Goal: Information Seeking & Learning: Learn about a topic

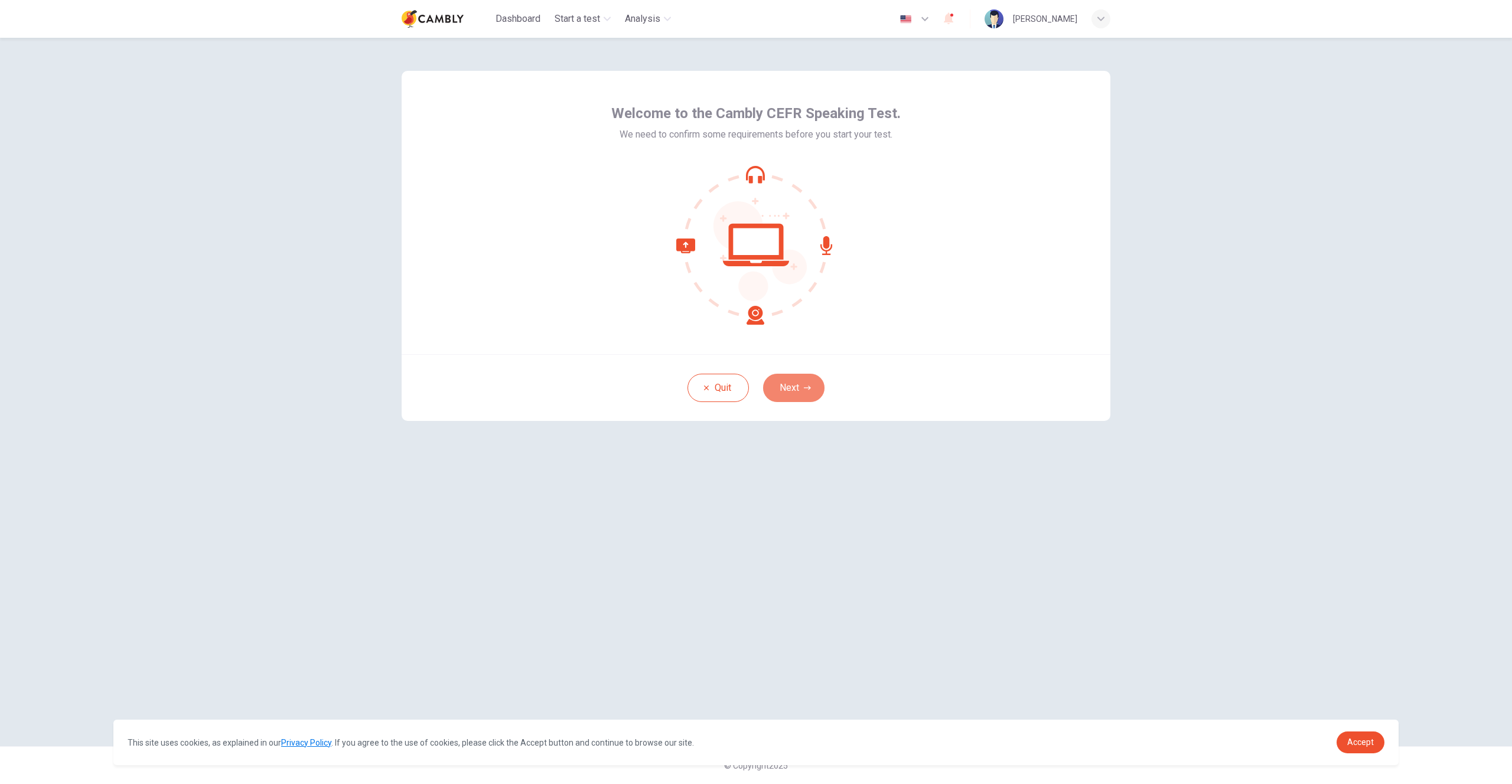
click at [801, 387] on button "Next" at bounding box center [794, 387] width 62 height 28
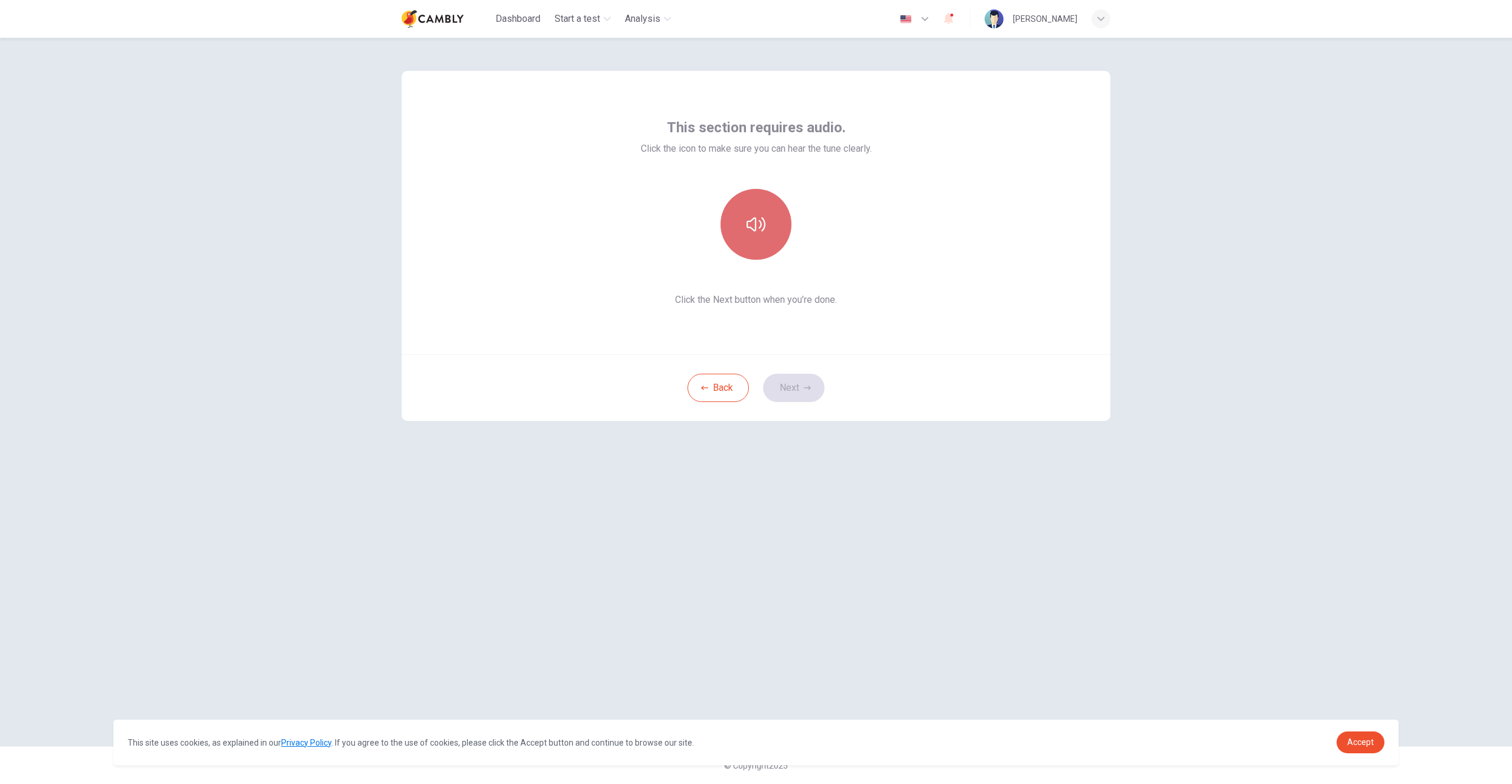
click at [760, 231] on icon "button" at bounding box center [756, 224] width 19 height 19
click at [795, 383] on button "Next" at bounding box center [794, 387] width 62 height 28
click at [748, 234] on h6 "Record" at bounding box center [757, 235] width 27 height 14
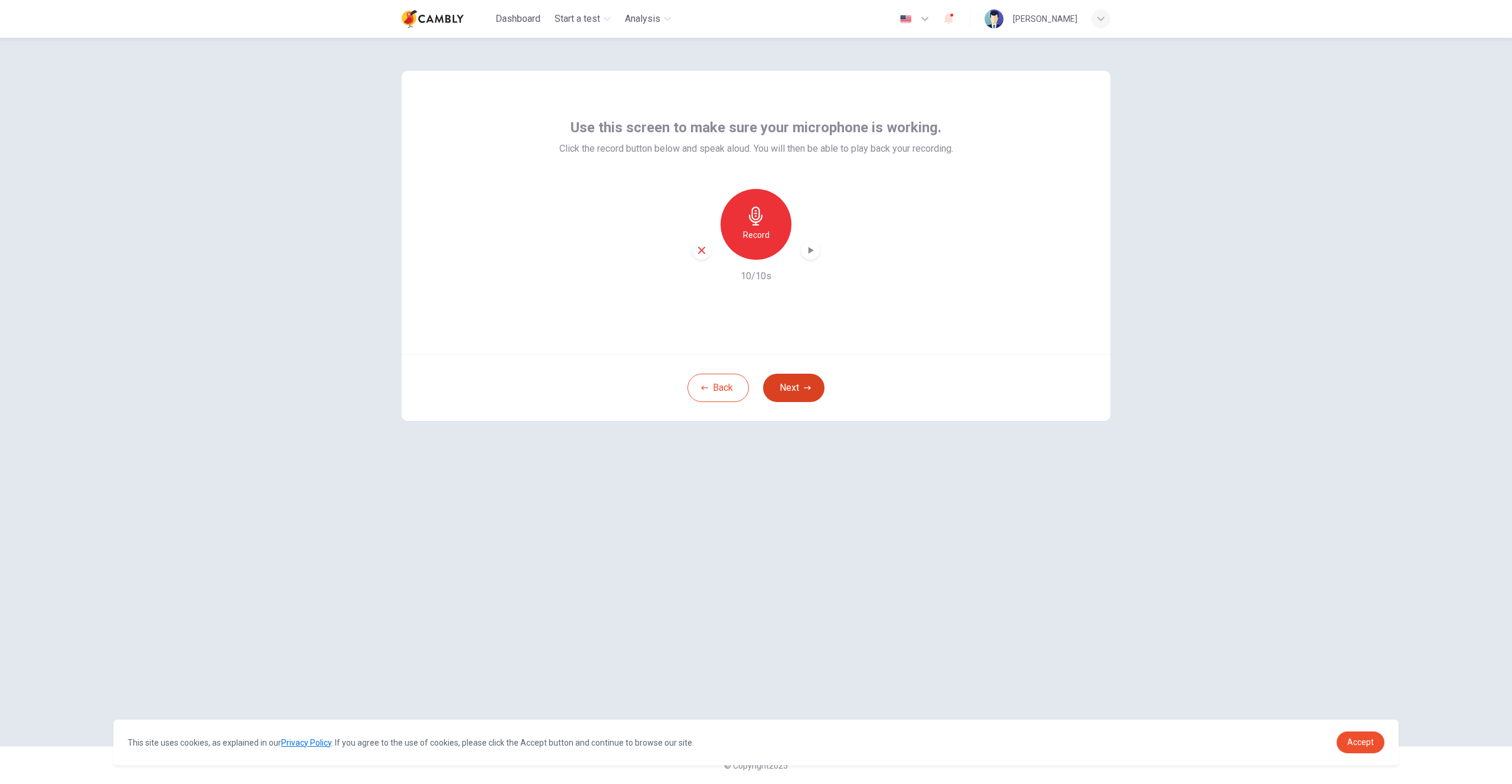
click at [786, 386] on button "Next" at bounding box center [794, 387] width 62 height 28
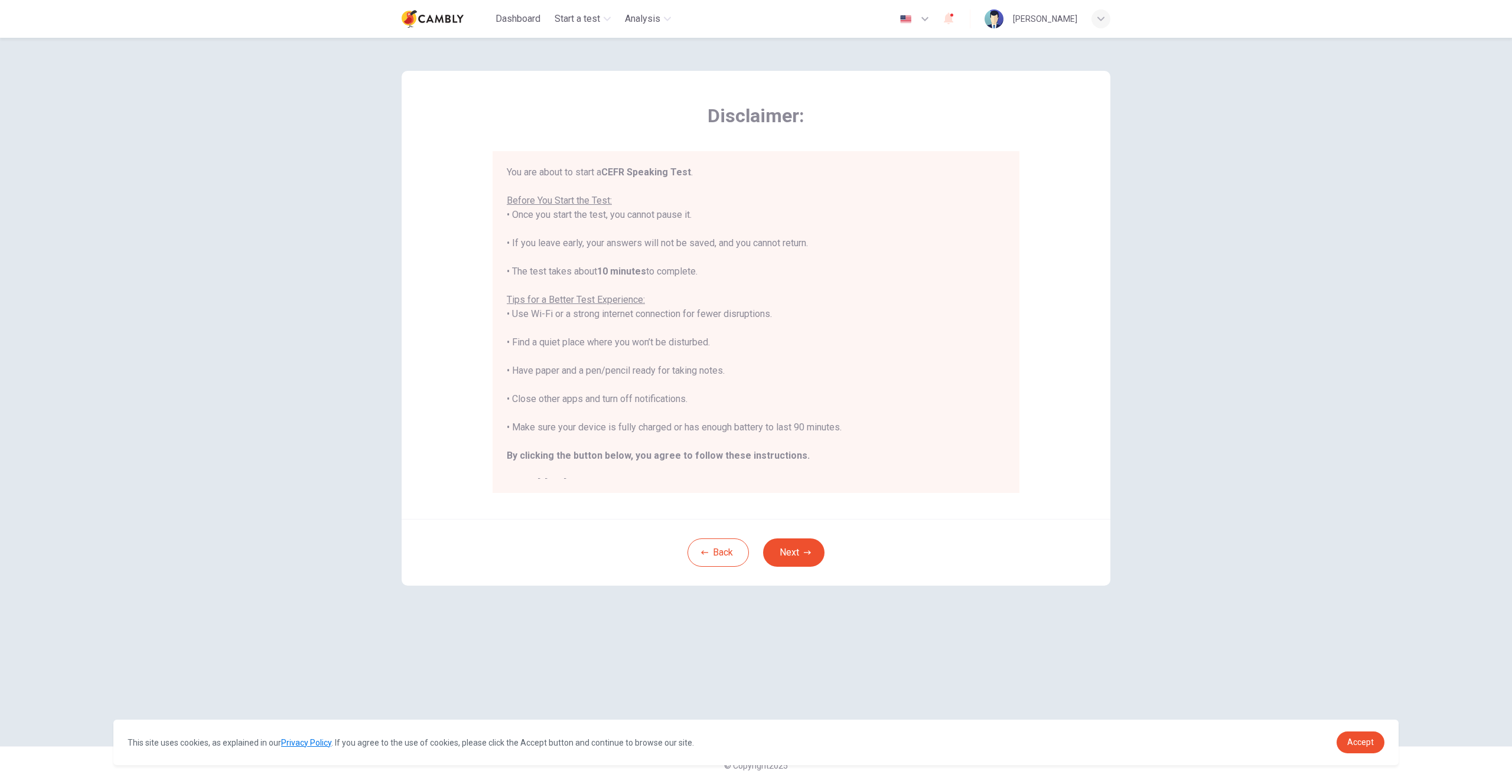
scroll to position [14, 0]
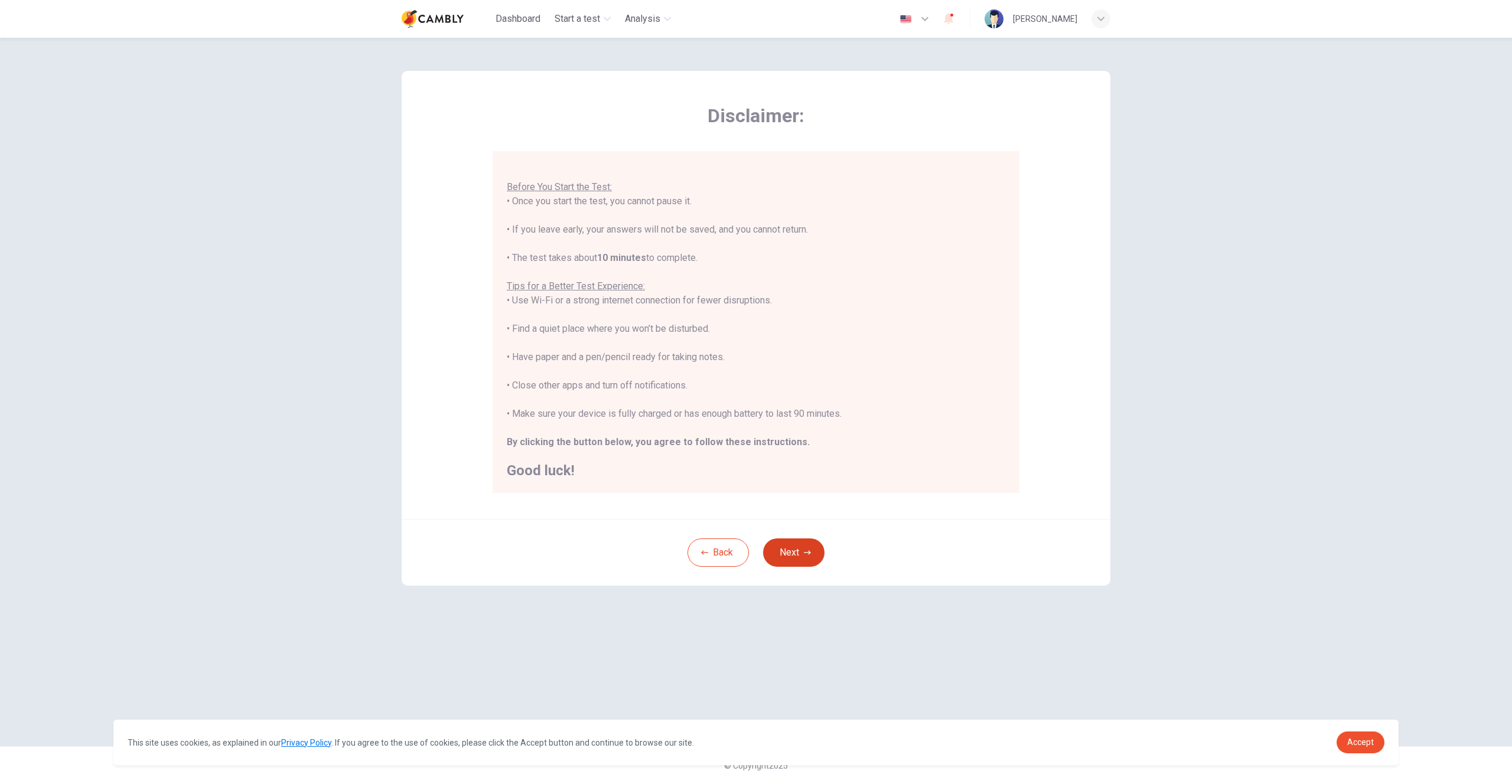
click at [790, 549] on button "Next" at bounding box center [794, 552] width 62 height 28
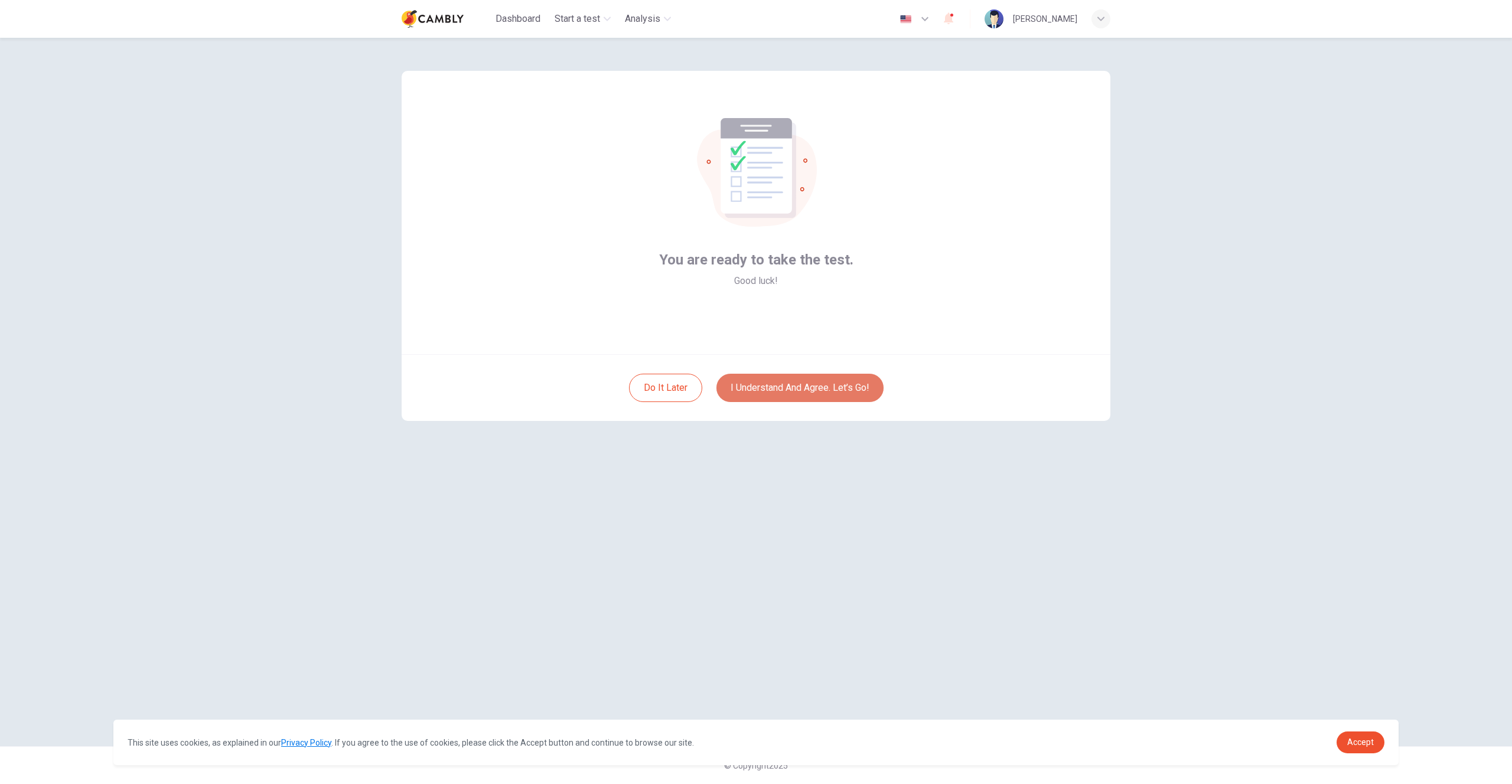
click at [798, 389] on button "I understand and agree. Let’s go!" at bounding box center [800, 387] width 167 height 28
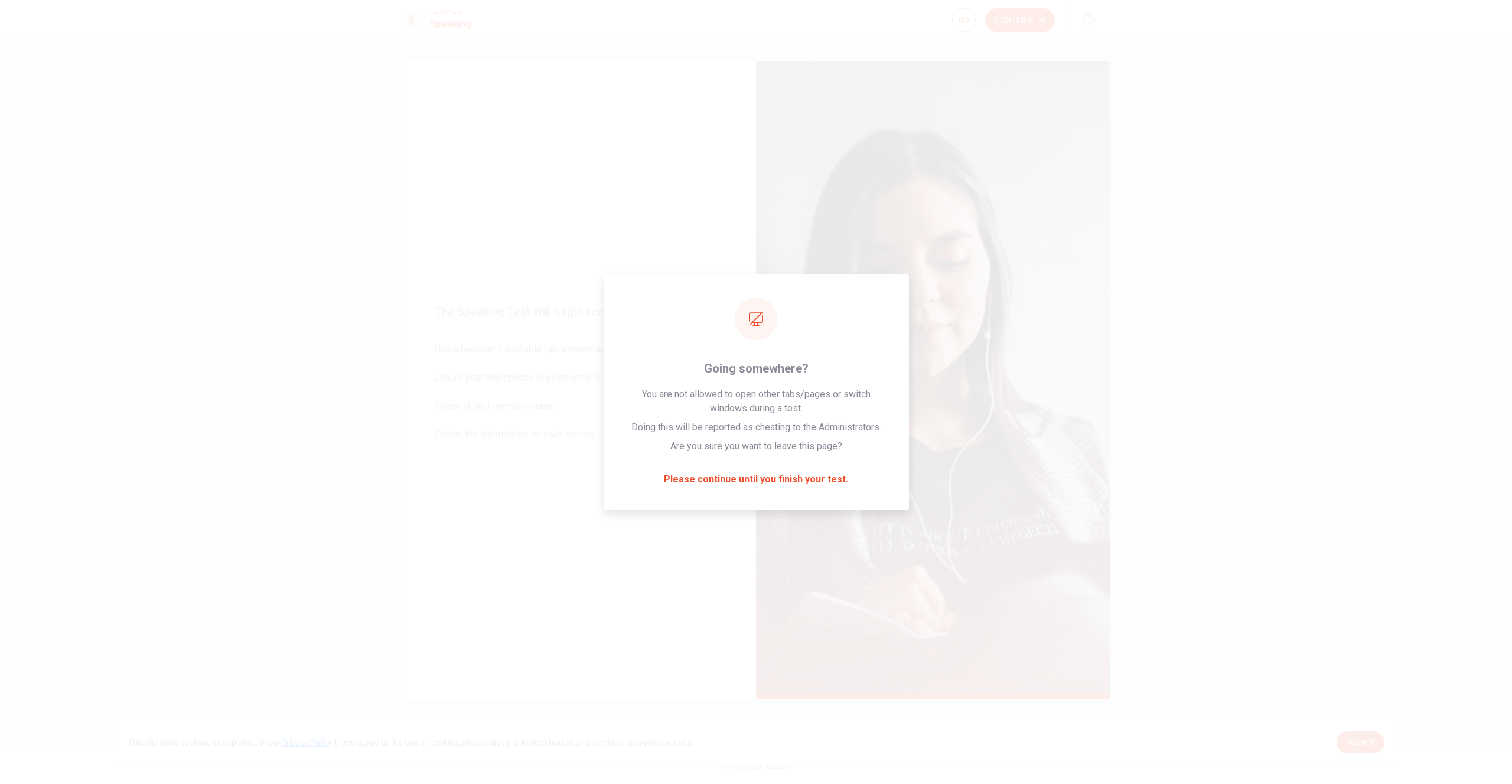
click at [1351, 720] on div "This site uses cookies, as explained in our Privacy Policy . If you agree to th…" at bounding box center [756, 742] width 1286 height 45
click at [1354, 736] on link "Accept" at bounding box center [1360, 742] width 48 height 22
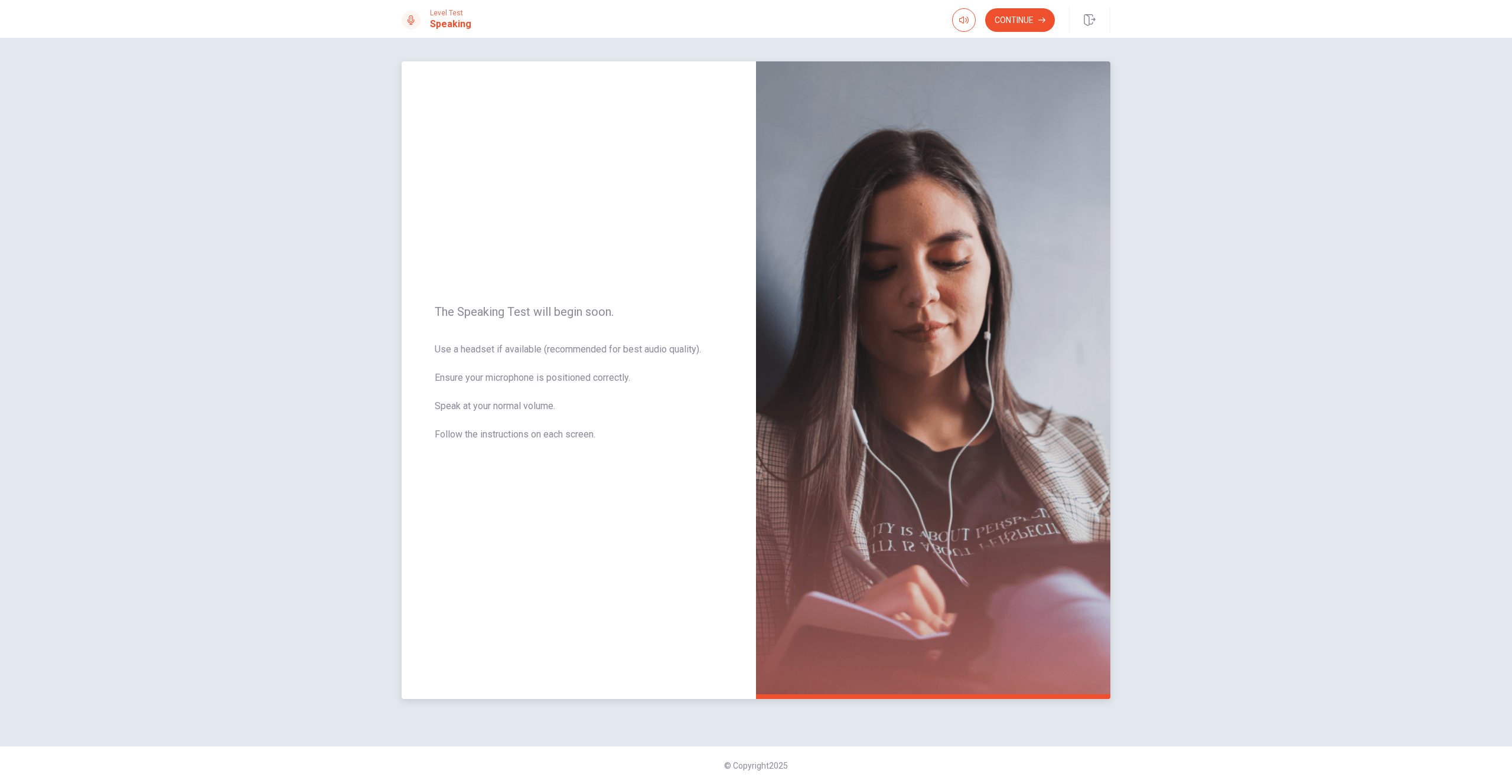
click at [883, 501] on img at bounding box center [933, 380] width 354 height 638
click at [1008, 20] on button "Continue" at bounding box center [1020, 20] width 69 height 24
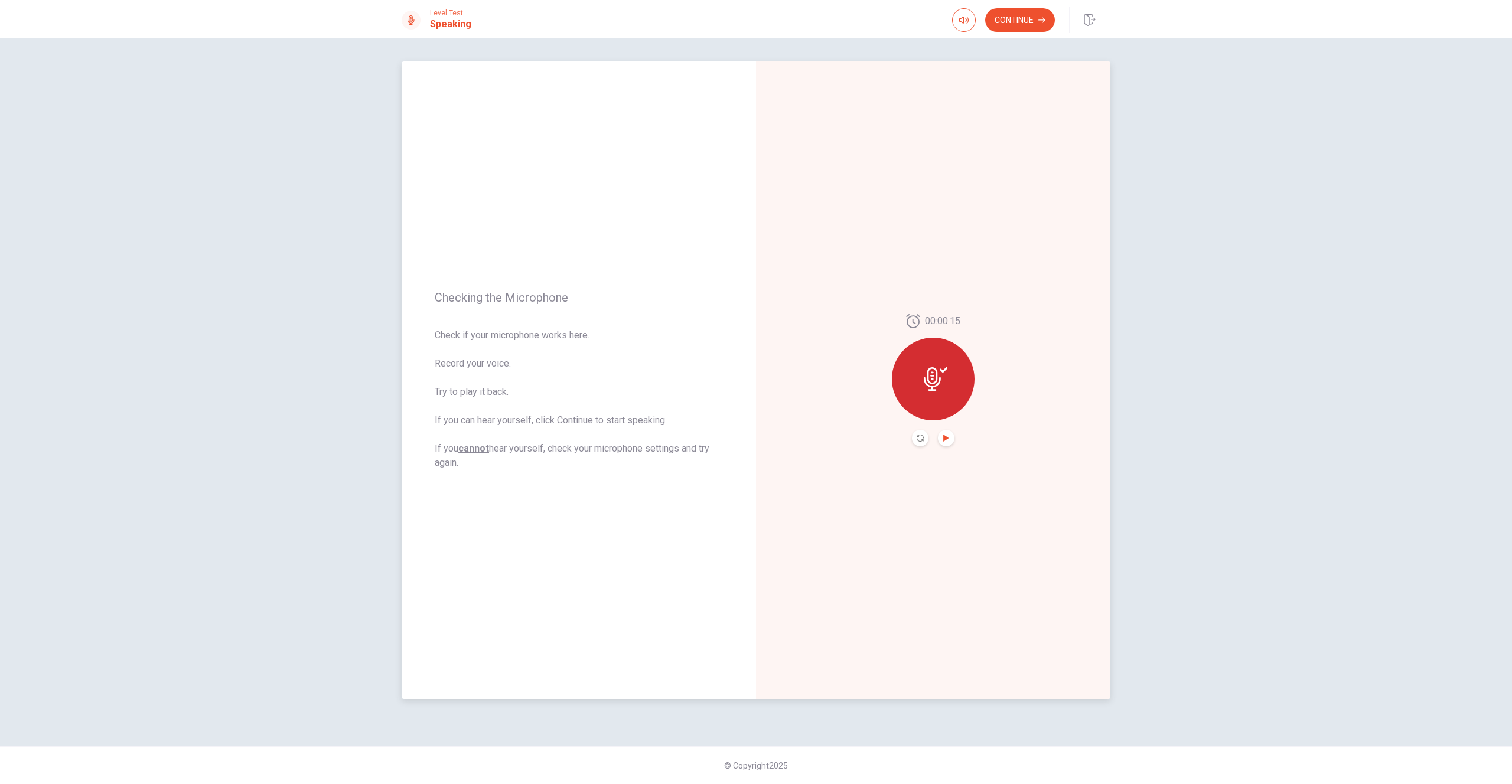
click at [943, 435] on icon "Play Audio" at bounding box center [946, 438] width 5 height 7
click at [1020, 24] on button "Continue" at bounding box center [1020, 20] width 69 height 24
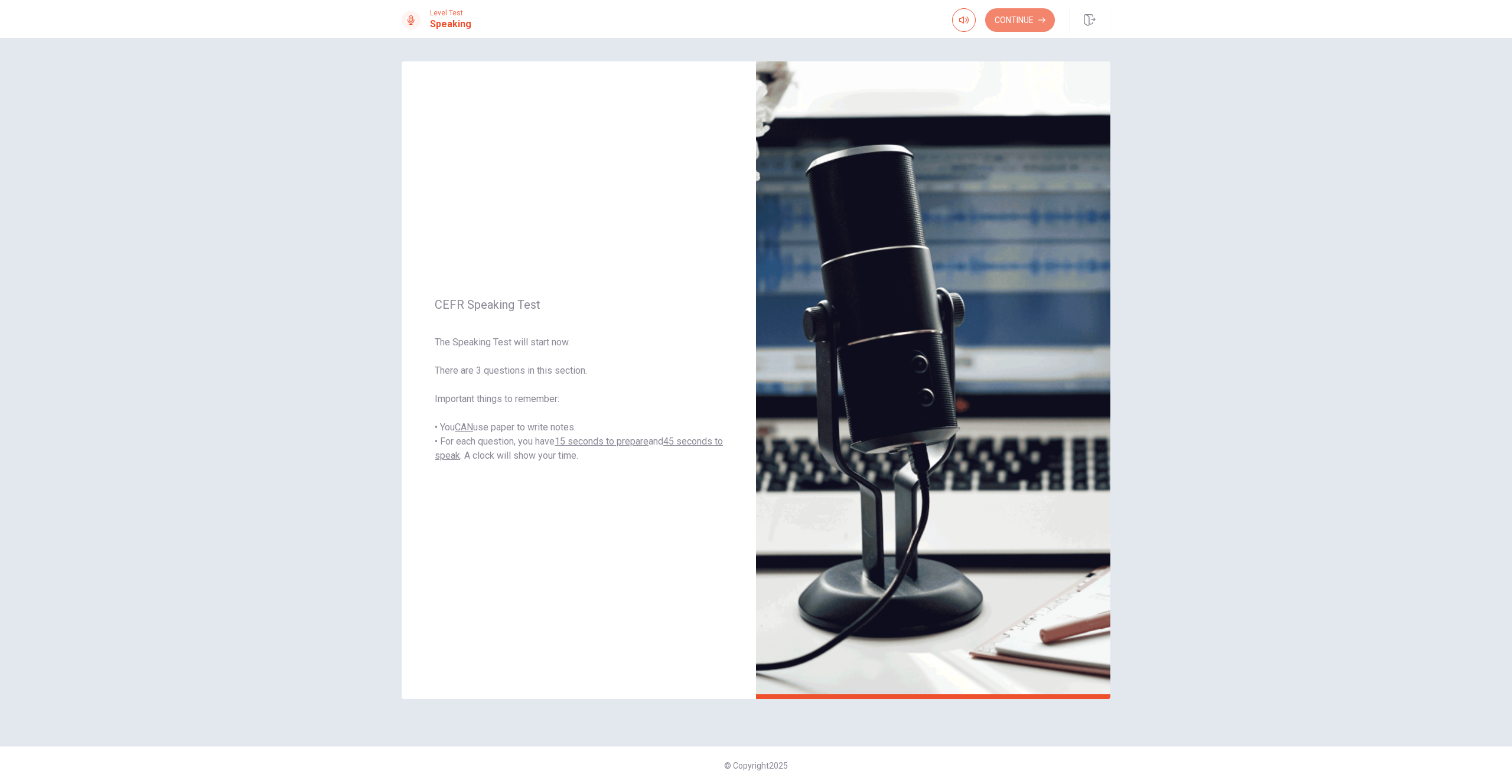
click at [999, 25] on button "Continue" at bounding box center [1020, 20] width 69 height 24
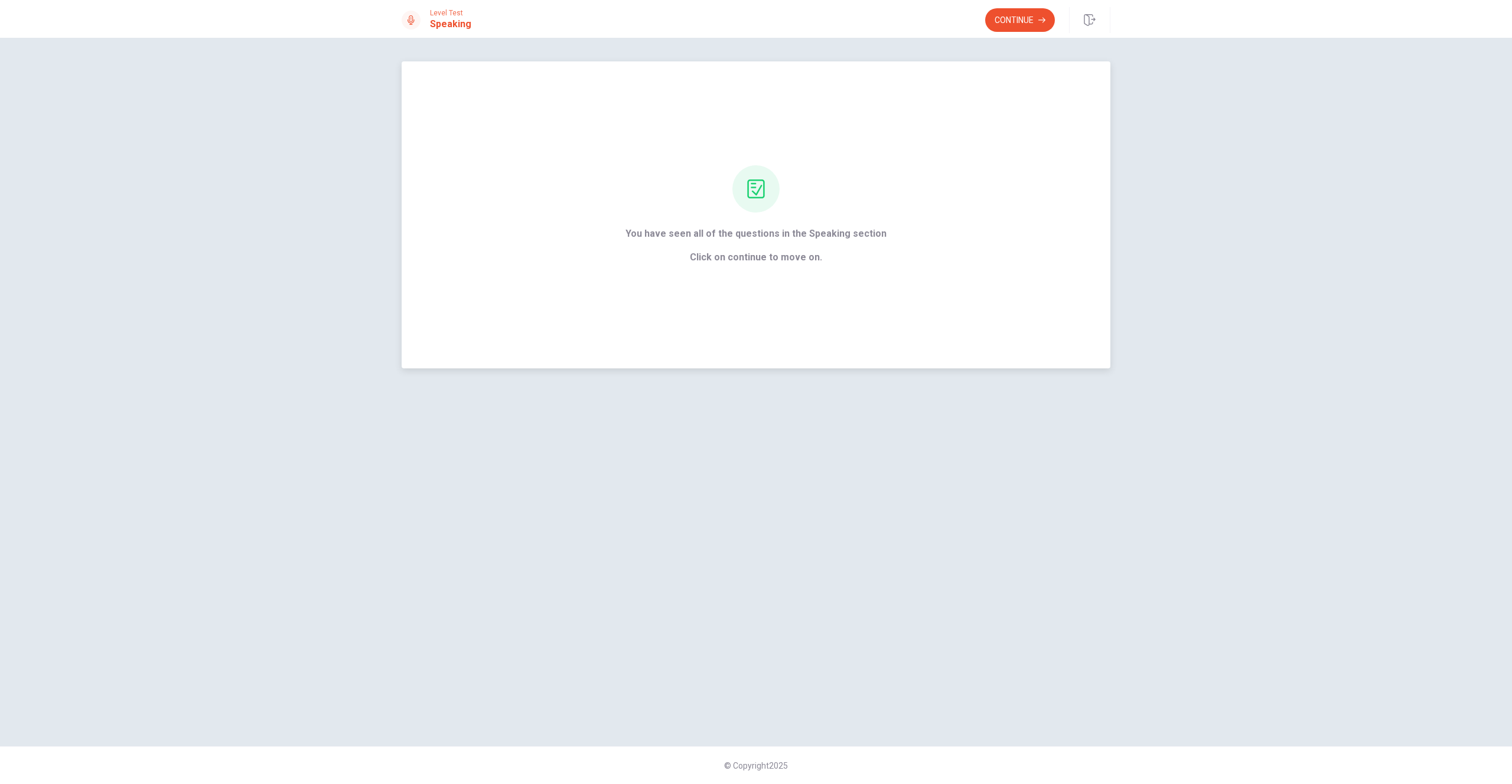
click at [784, 258] on span "Click on continue to move on." at bounding box center [756, 257] width 261 height 14
click at [1011, 29] on button "Continue" at bounding box center [1020, 20] width 69 height 24
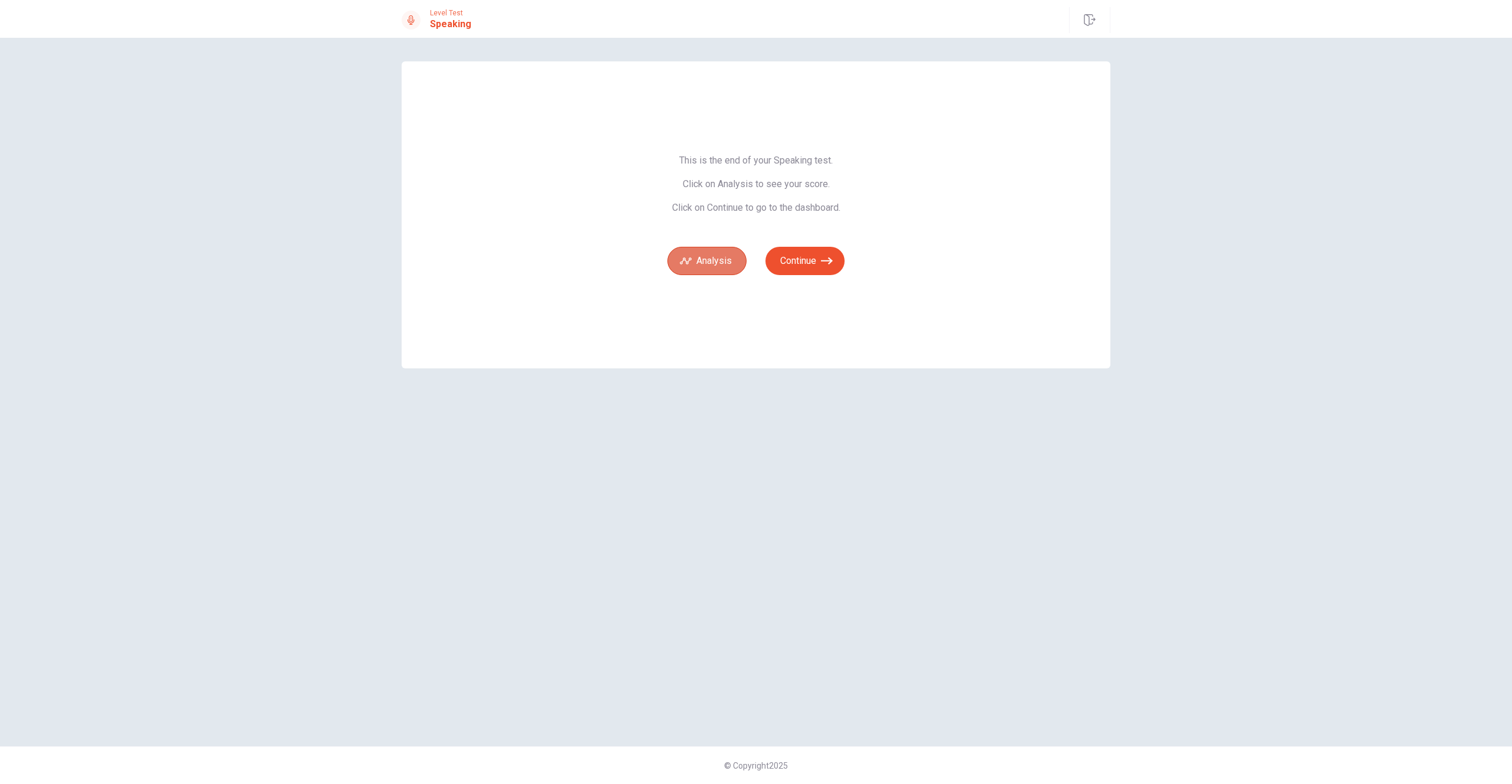
click at [726, 266] on button "Analysis" at bounding box center [706, 261] width 79 height 28
